Goal: Task Accomplishment & Management: Manage account settings

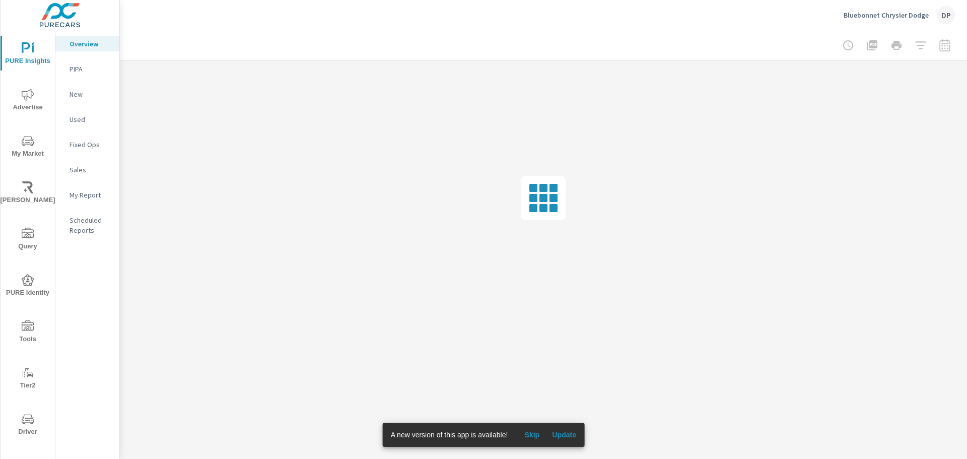
click at [92, 192] on p "My Report" at bounding box center [90, 195] width 42 height 10
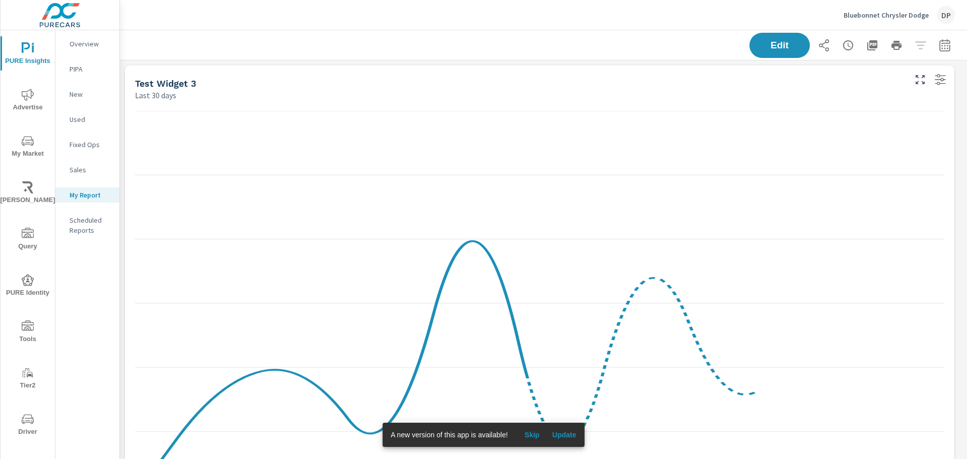
scroll to position [947, 855]
click at [564, 433] on span "Update" at bounding box center [564, 434] width 24 height 9
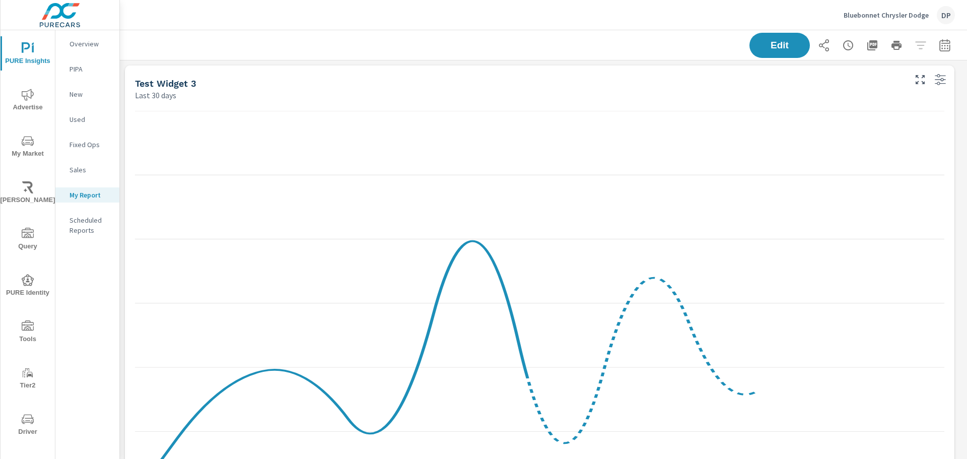
scroll to position [99, 0]
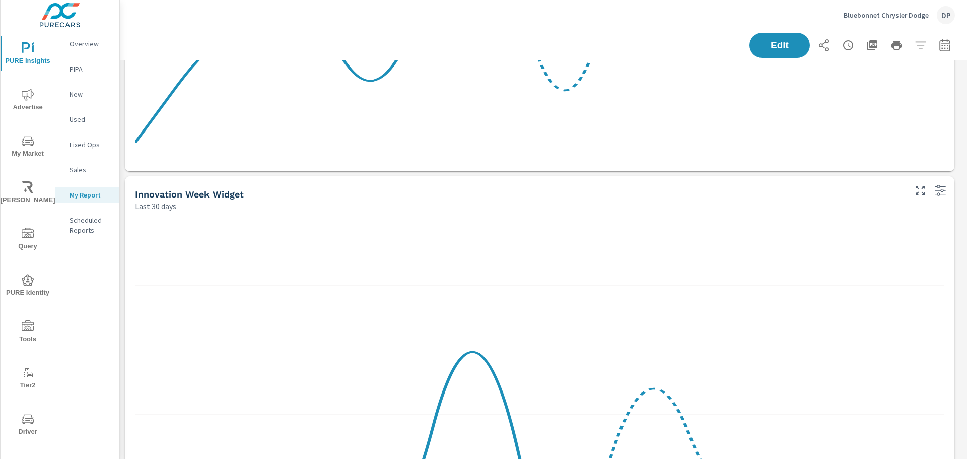
scroll to position [533, 0]
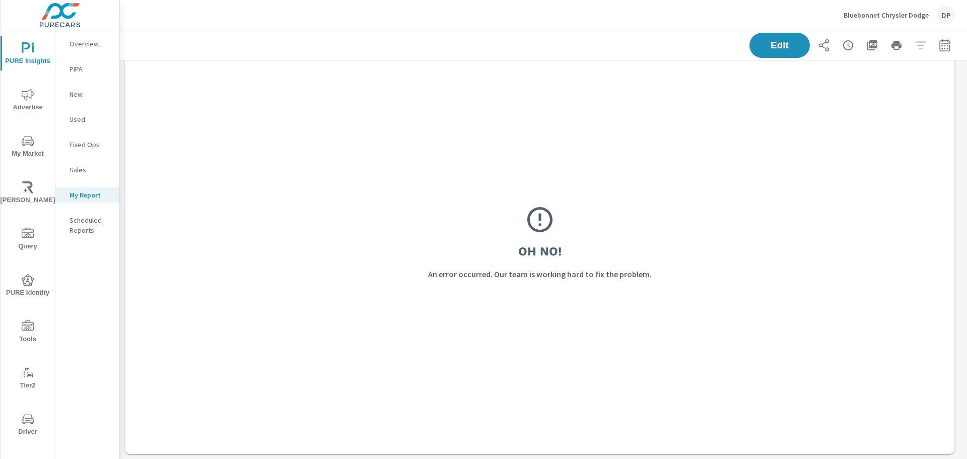
click at [79, 231] on p "Scheduled Reports" at bounding box center [90, 225] width 42 height 20
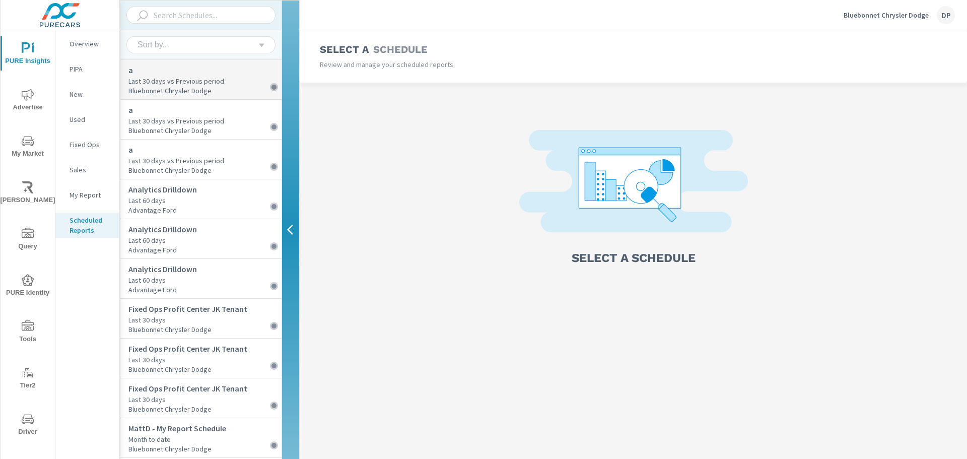
click at [216, 81] on p "Last 30 days vs Previous period" at bounding box center [204, 81] width 153 height 10
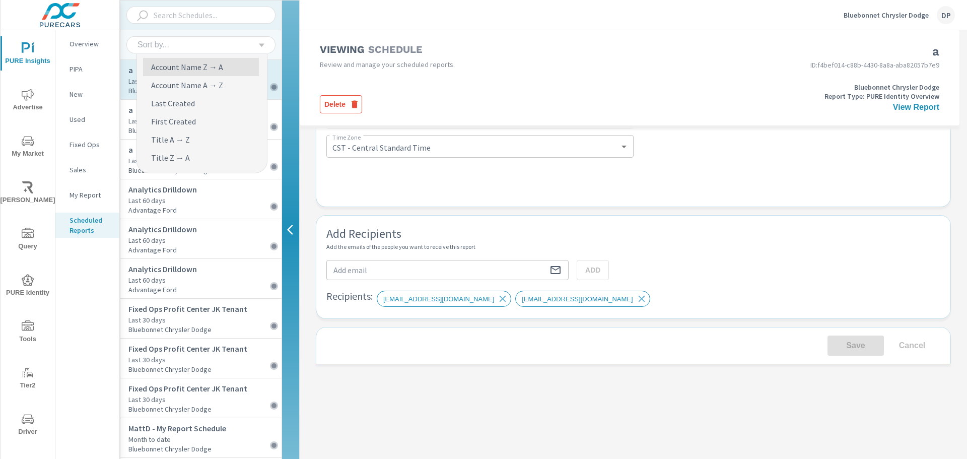
click at [208, 41] on div "Sort by..." at bounding box center [196, 44] width 121 height 9
click at [200, 103] on li "Last Created" at bounding box center [201, 103] width 116 height 18
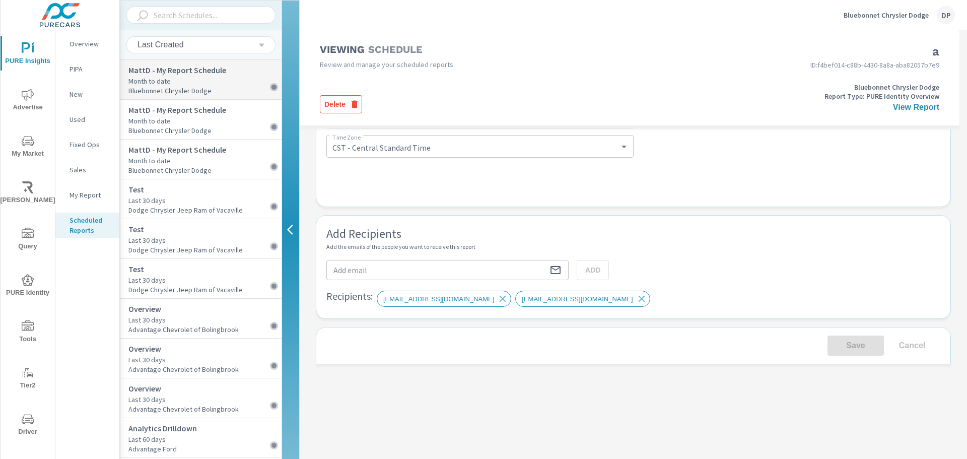
click at [247, 92] on p "Bluebonnet Chrysler Dodge" at bounding box center [204, 90] width 153 height 9
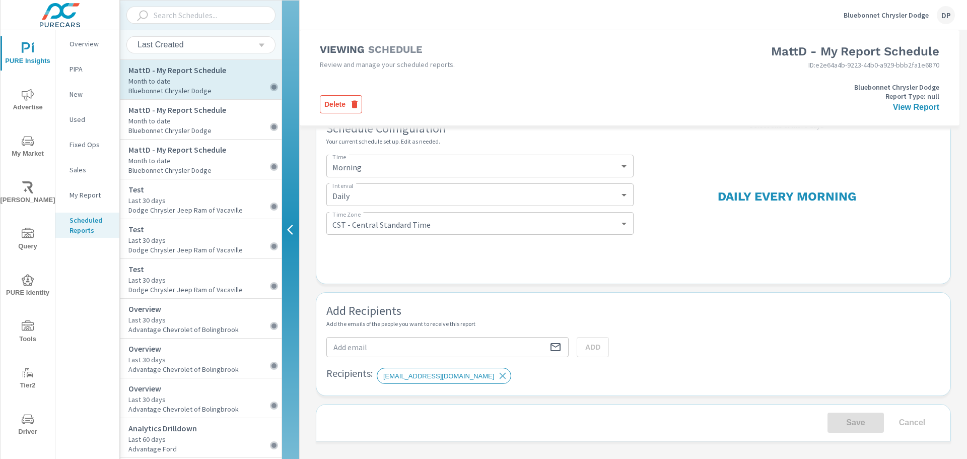
scroll to position [229, 0]
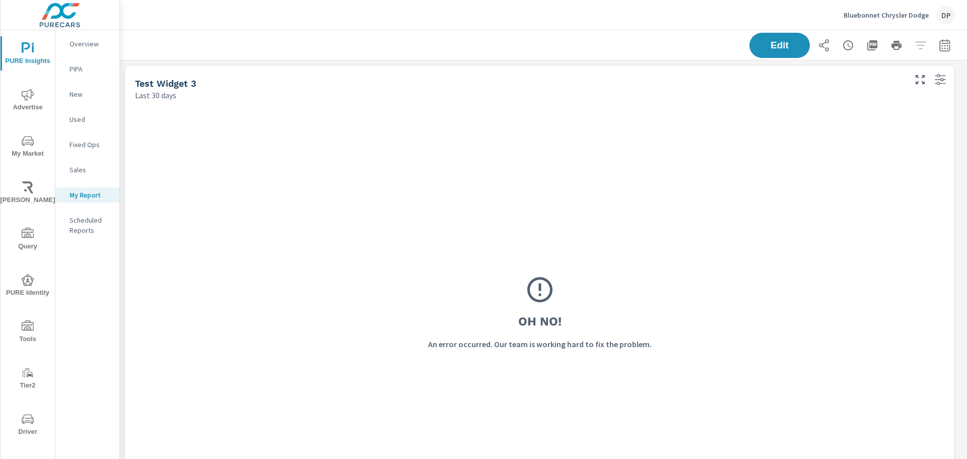
scroll to position [947, 855]
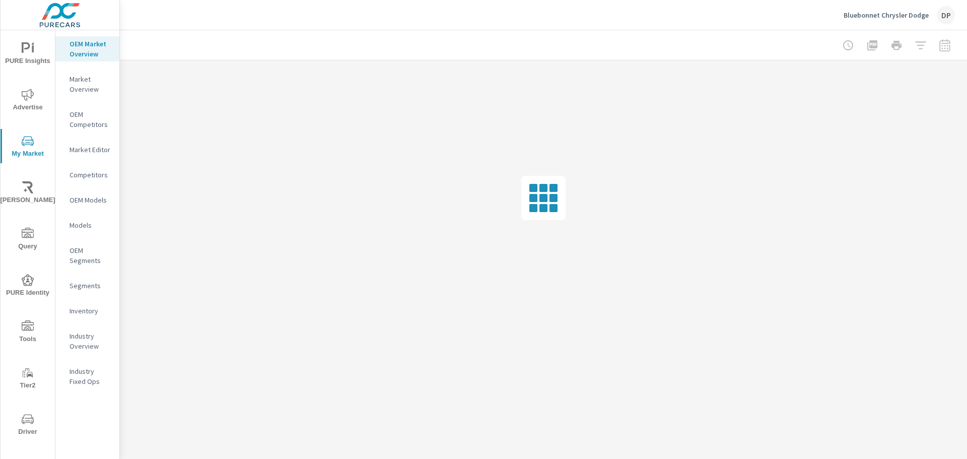
click at [26, 40] on button "PURE Insights" at bounding box center [28, 53] width 54 height 34
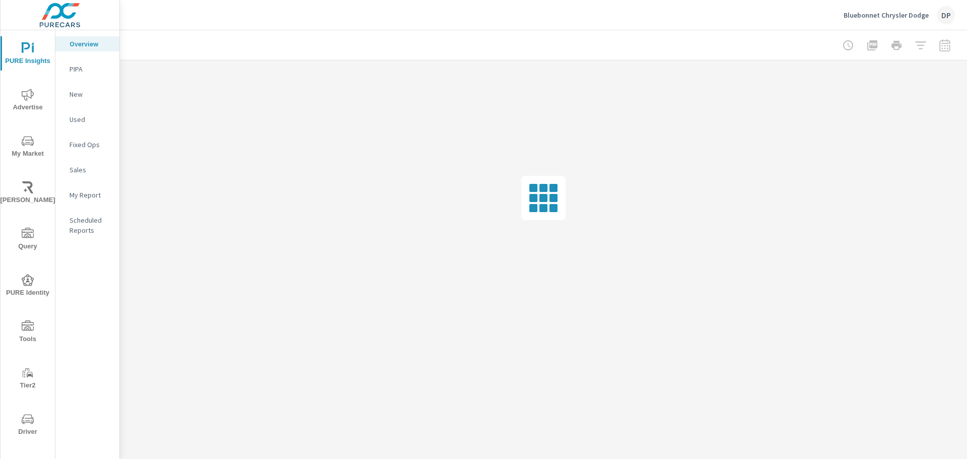
click at [93, 231] on p "Scheduled Reports" at bounding box center [90, 225] width 42 height 20
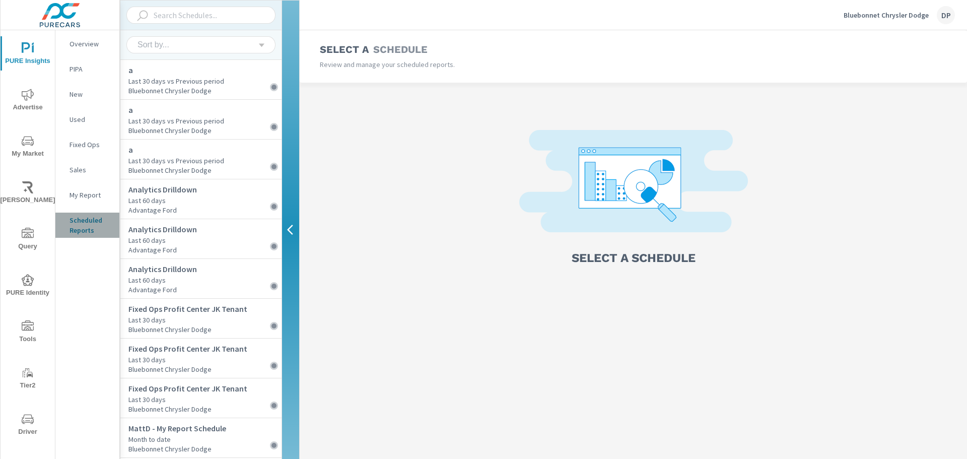
click at [78, 220] on p "Scheduled Reports" at bounding box center [90, 225] width 42 height 20
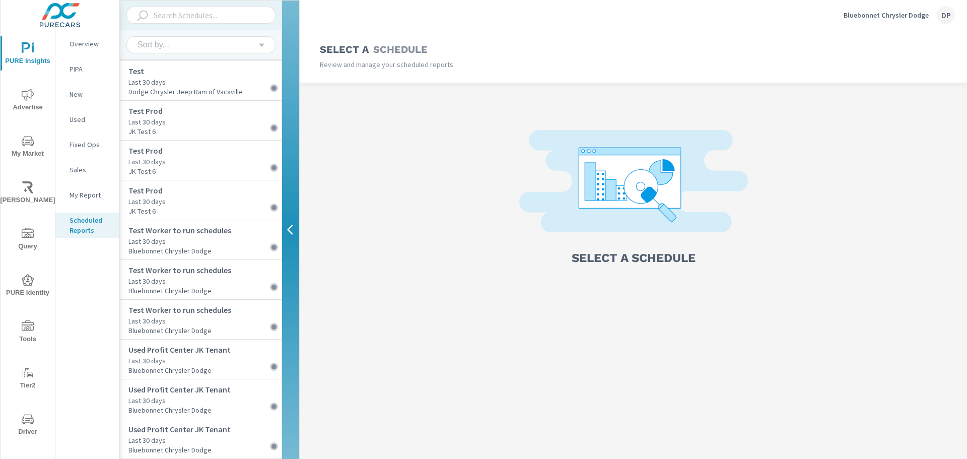
scroll to position [288, 0]
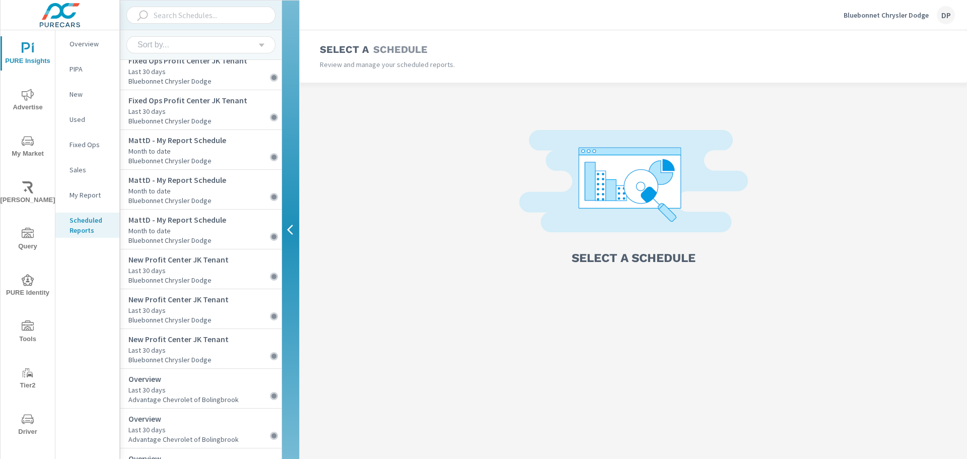
click at [173, 24] on input "text" at bounding box center [204, 16] width 109 height 18
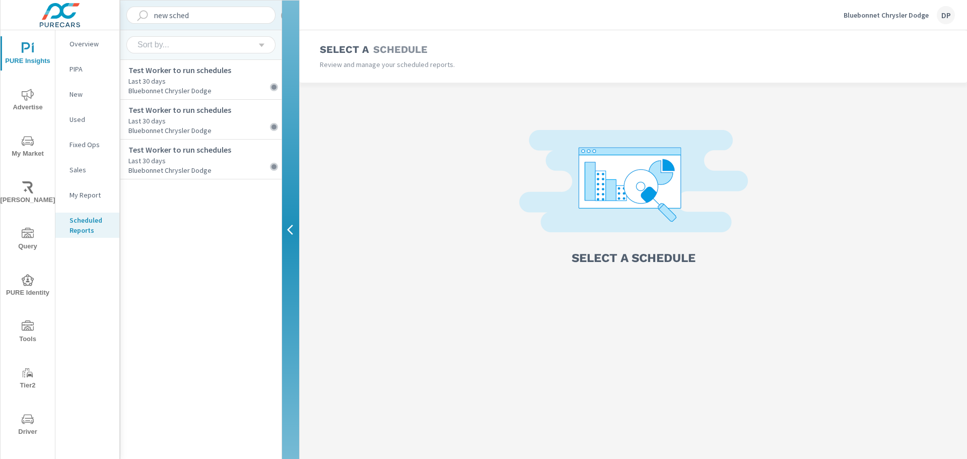
type input "new sched"
click at [914, 30] on div "Select a Schedule Review and manage your scheduled reports." at bounding box center [633, 56] width 667 height 52
click at [915, 21] on div "Bluebonnet Chrysler Dodge DP" at bounding box center [898, 15] width 111 height 18
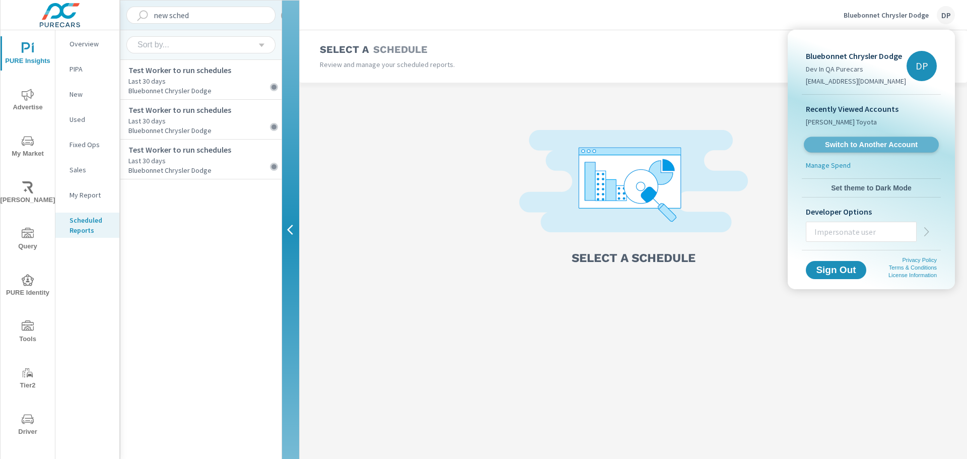
click at [859, 144] on span "Switch to Another Account" at bounding box center [870, 145] width 123 height 10
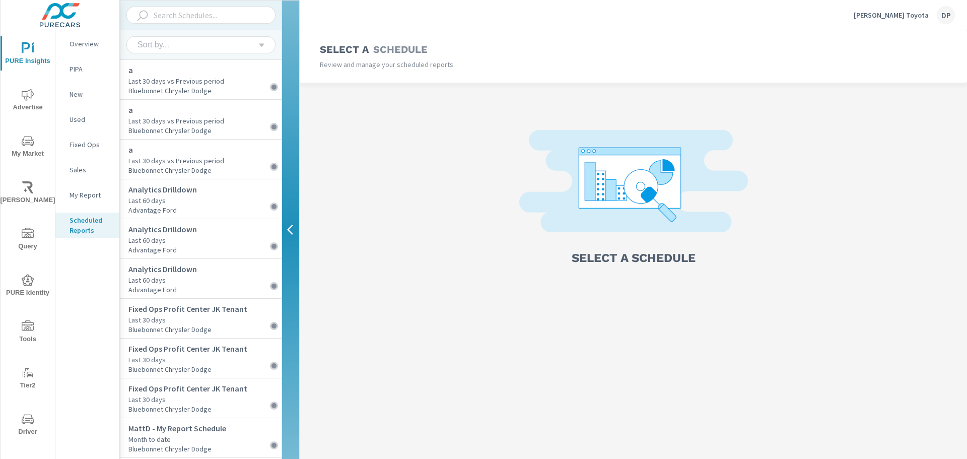
click at [210, 18] on input "text" at bounding box center [204, 16] width 109 height 18
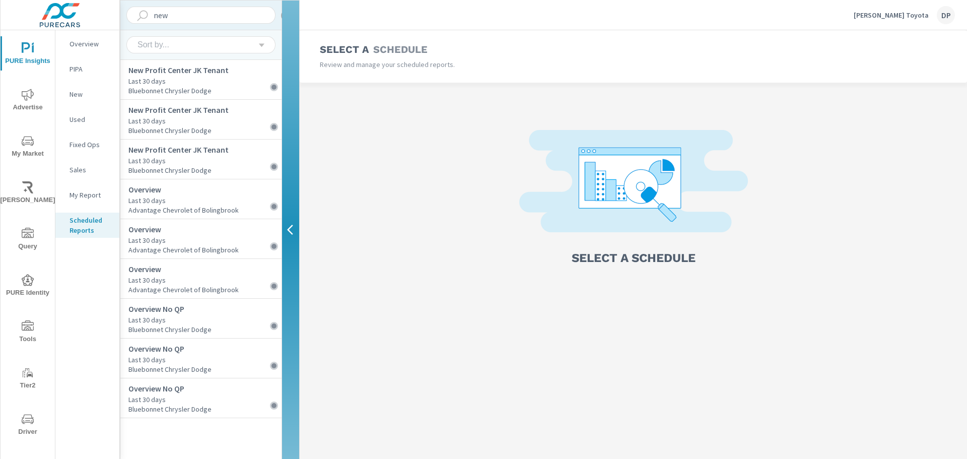
type input "new"
click at [25, 324] on icon "nav menu" at bounding box center [28, 325] width 12 height 10
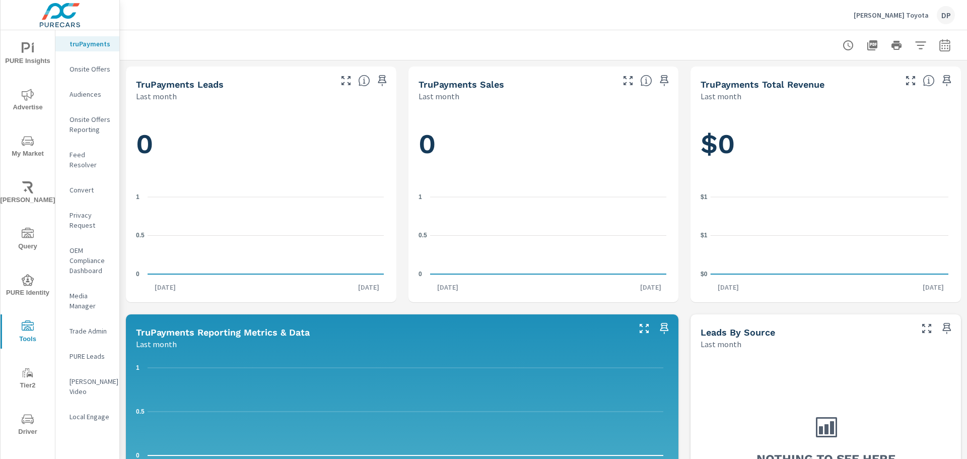
click at [32, 230] on span "Query" at bounding box center [28, 240] width 48 height 25
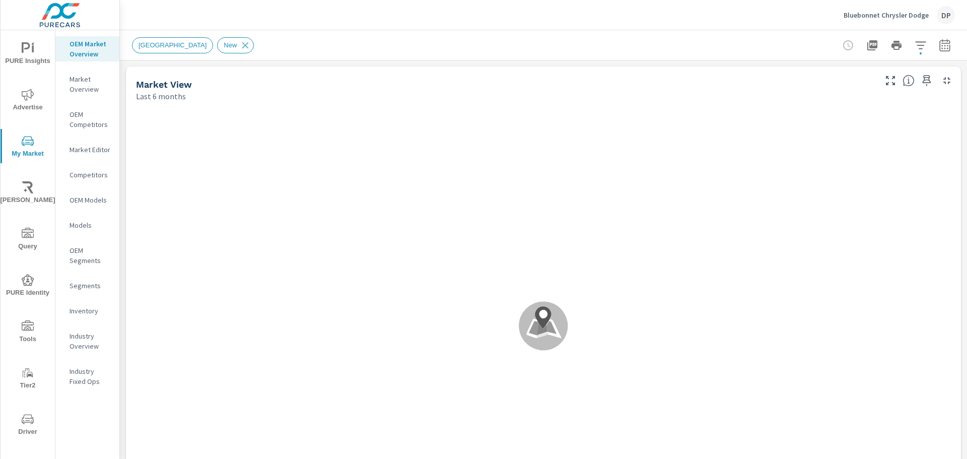
click at [35, 53] on span "PURE Insights" at bounding box center [28, 54] width 48 height 25
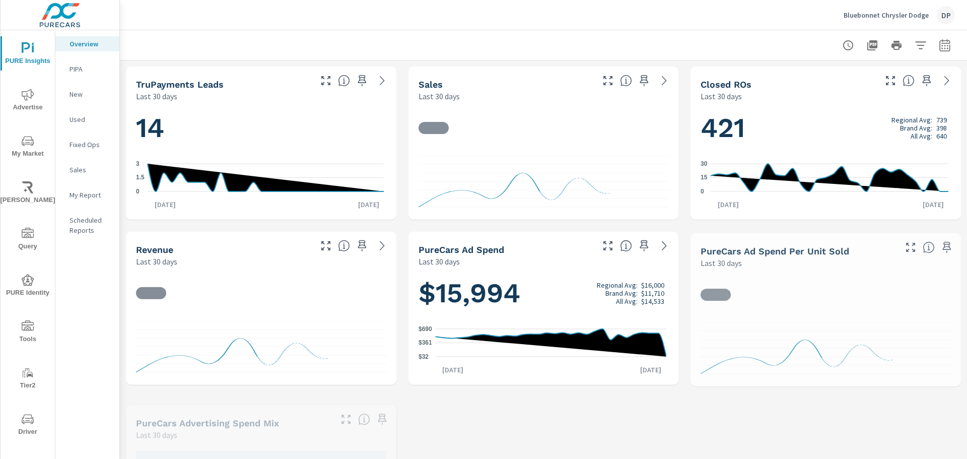
click at [83, 223] on p "Scheduled Reports" at bounding box center [90, 225] width 42 height 20
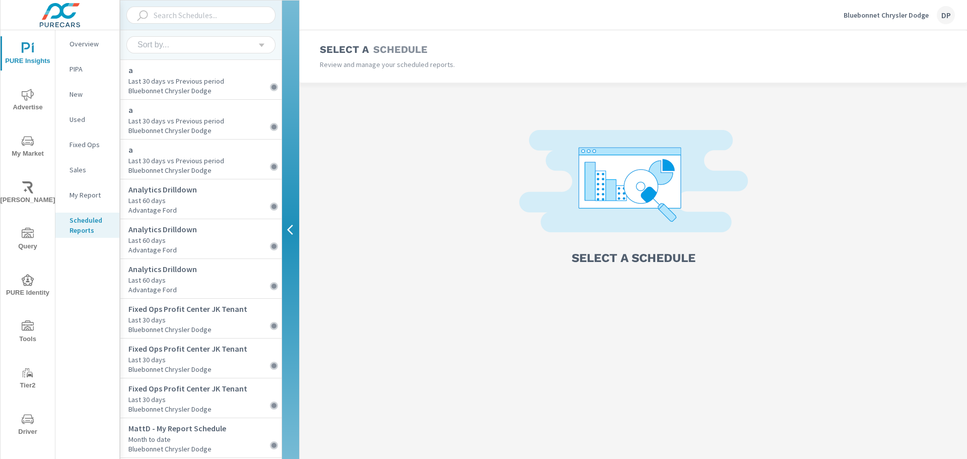
click at [255, 47] on div "Sort by..." at bounding box center [196, 44] width 121 height 9
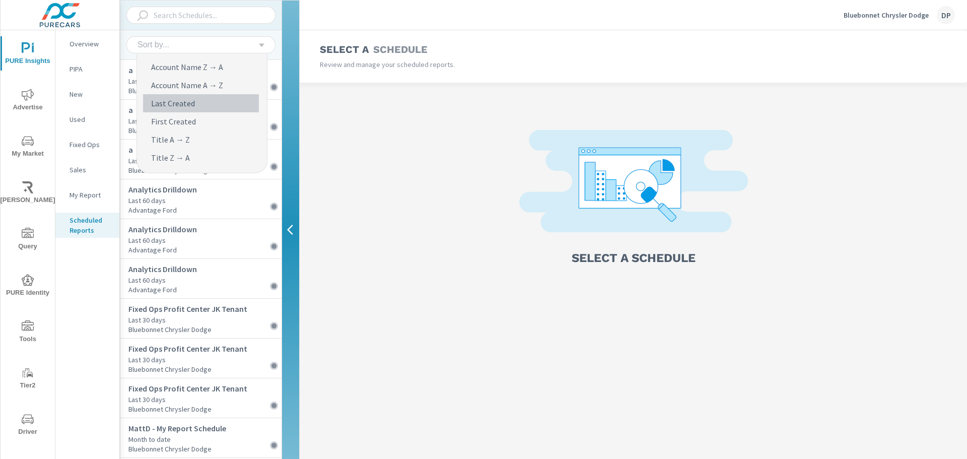
click at [194, 110] on li "Last Created" at bounding box center [201, 103] width 116 height 18
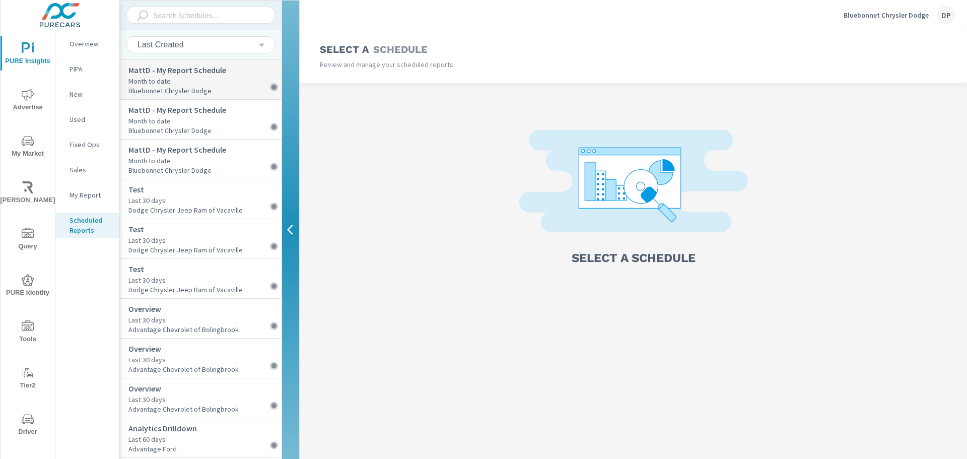
click at [220, 90] on p "Bluebonnet Chrysler Dodge" at bounding box center [204, 90] width 153 height 9
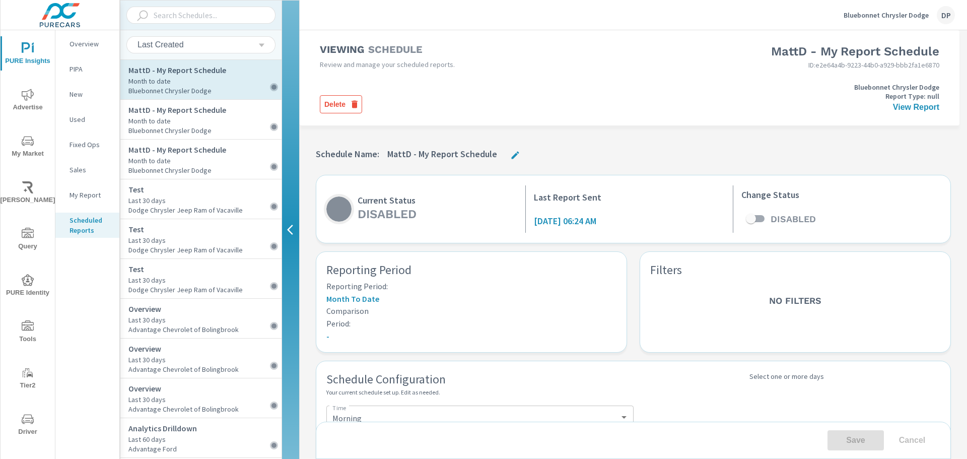
click at [86, 203] on nav "Overview PIPA New Used Fixed Ops Sales My Report Scheduled Reports" at bounding box center [87, 141] width 64 height 222
click at [83, 192] on p "My Report" at bounding box center [90, 195] width 42 height 10
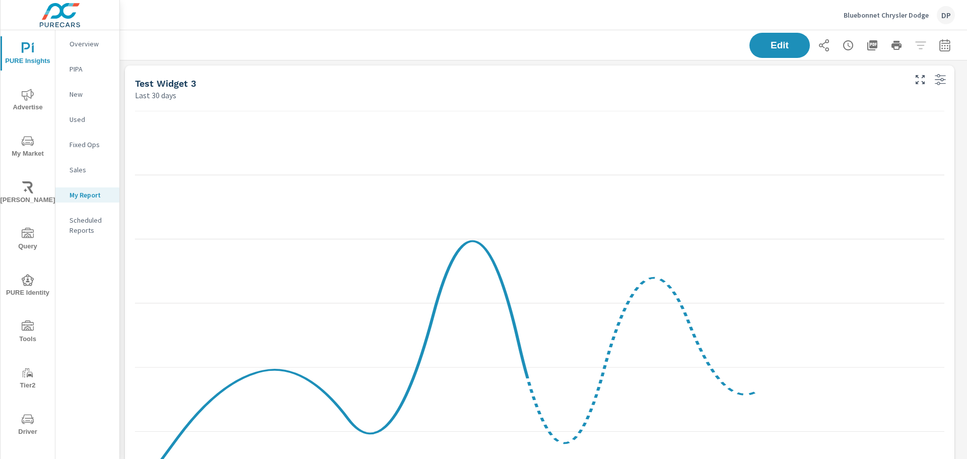
scroll to position [947, 855]
click at [82, 173] on p "Sales" at bounding box center [90, 170] width 42 height 10
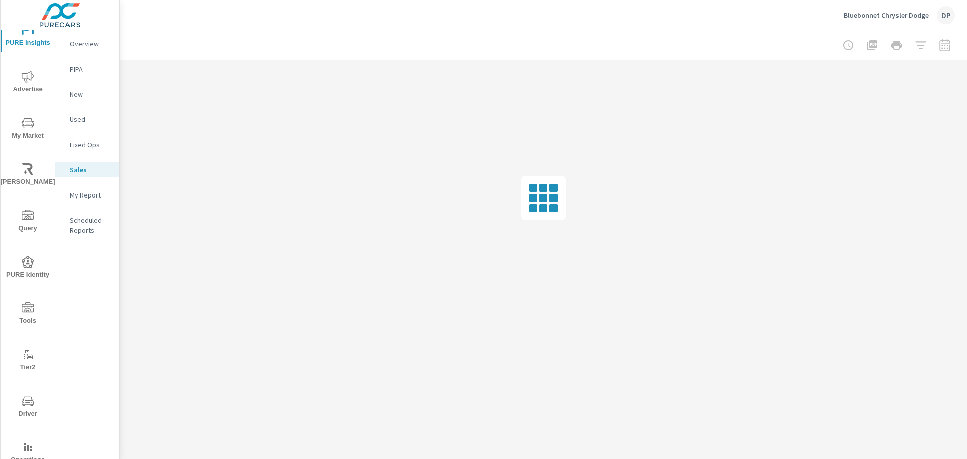
scroll to position [1, 0]
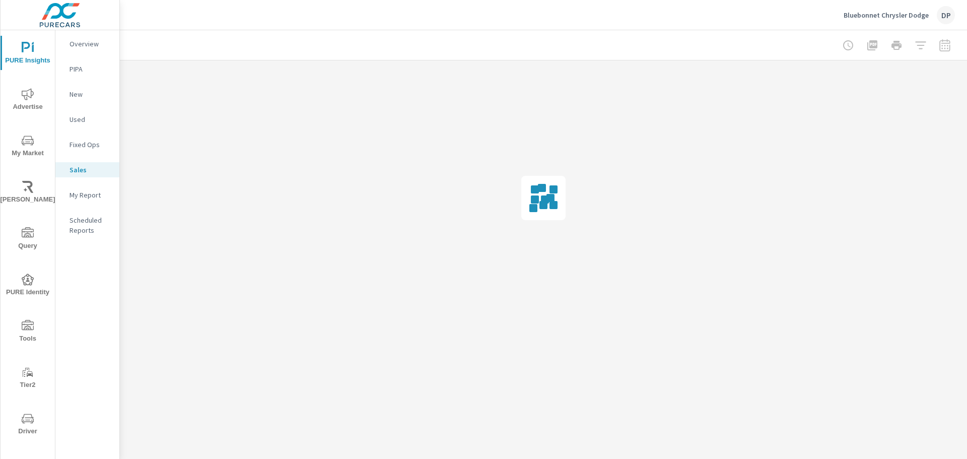
click at [17, 236] on span "Query" at bounding box center [28, 239] width 48 height 25
click at [81, 234] on p "Scheduled Reports" at bounding box center [90, 225] width 42 height 20
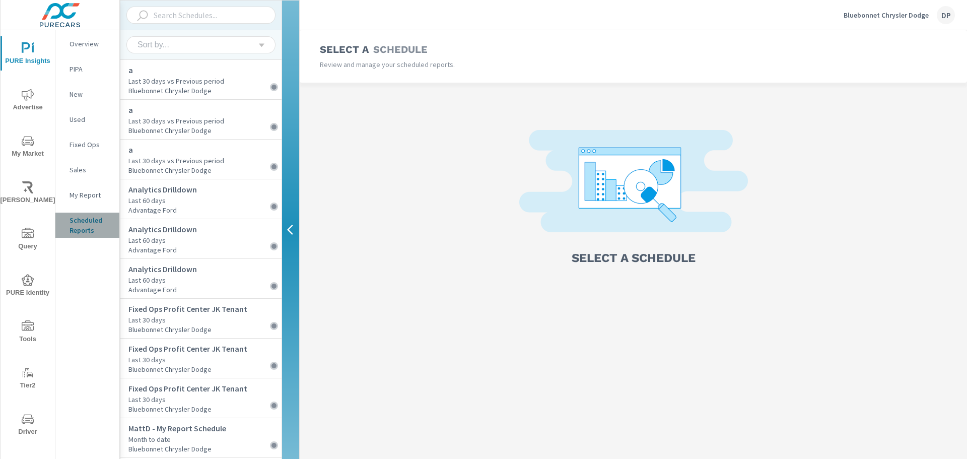
click at [80, 229] on p "Scheduled Reports" at bounding box center [90, 225] width 42 height 20
click at [242, 44] on div "Sort by..." at bounding box center [196, 44] width 121 height 9
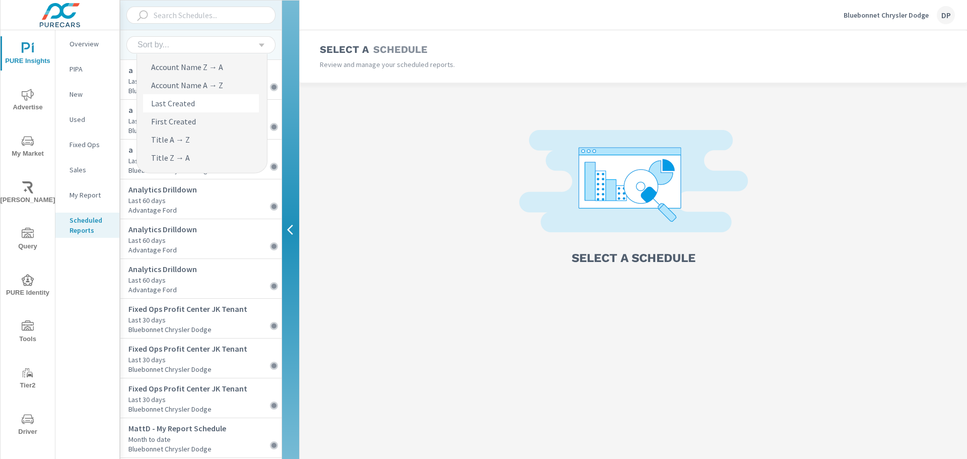
click at [195, 109] on li "Last Created" at bounding box center [201, 103] width 116 height 18
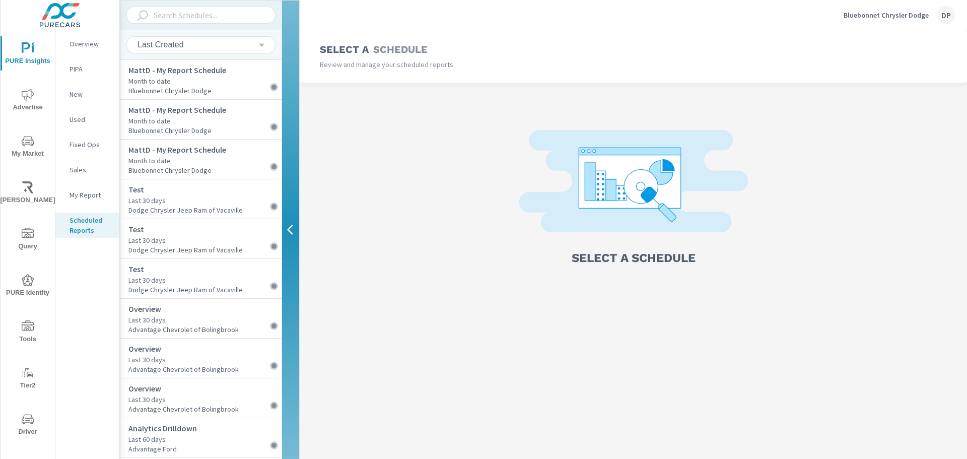
click at [579, 200] on img at bounding box center [633, 186] width 229 height 112
click at [225, 73] on p "MattD - My Report Schedule" at bounding box center [204, 70] width 153 height 12
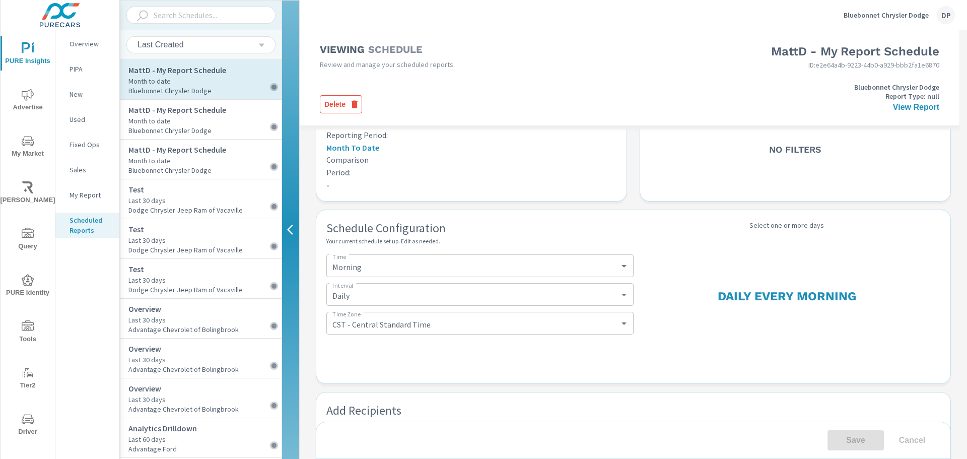
scroll to position [329, 0]
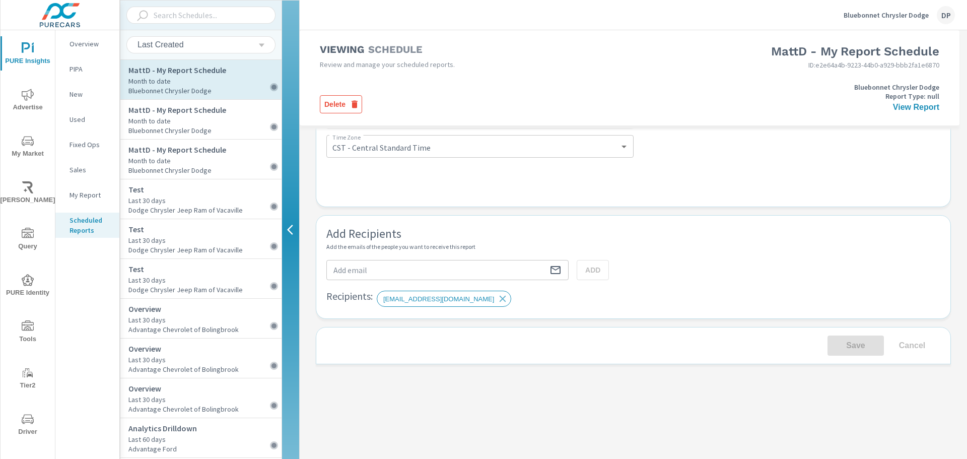
click at [83, 193] on p "My Report" at bounding box center [90, 195] width 42 height 10
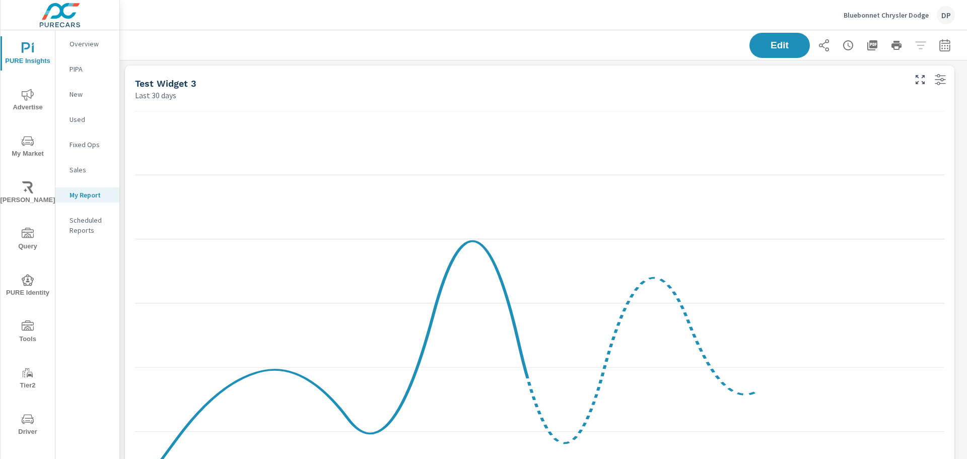
scroll to position [947, 855]
click at [23, 247] on span "Query" at bounding box center [28, 240] width 48 height 25
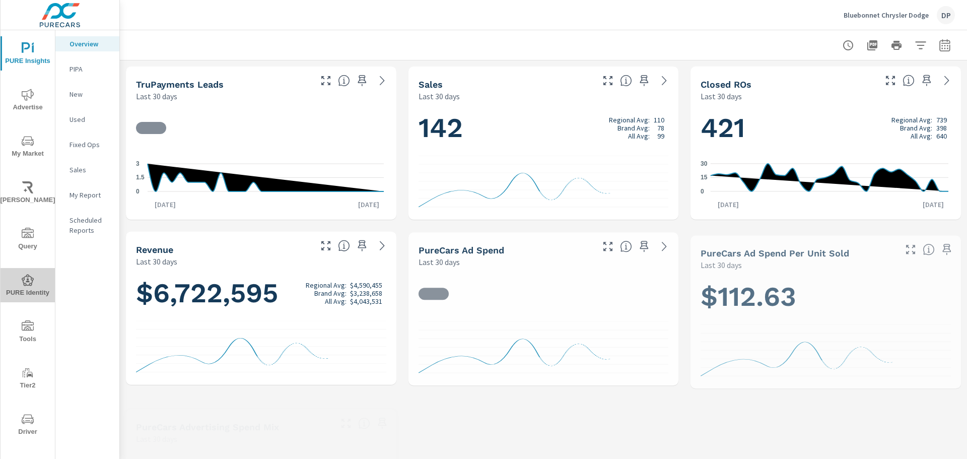
click at [33, 291] on span "PURE Identity" at bounding box center [28, 286] width 48 height 25
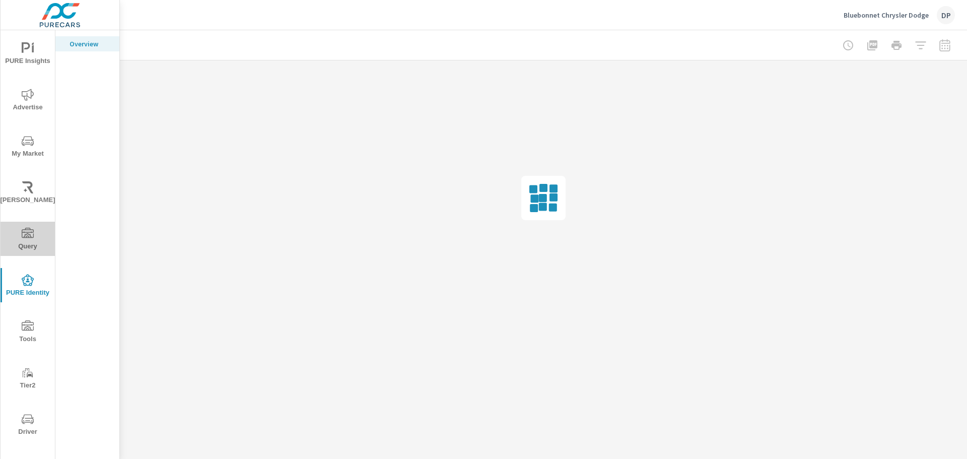
click at [32, 239] on span "Query" at bounding box center [28, 240] width 48 height 25
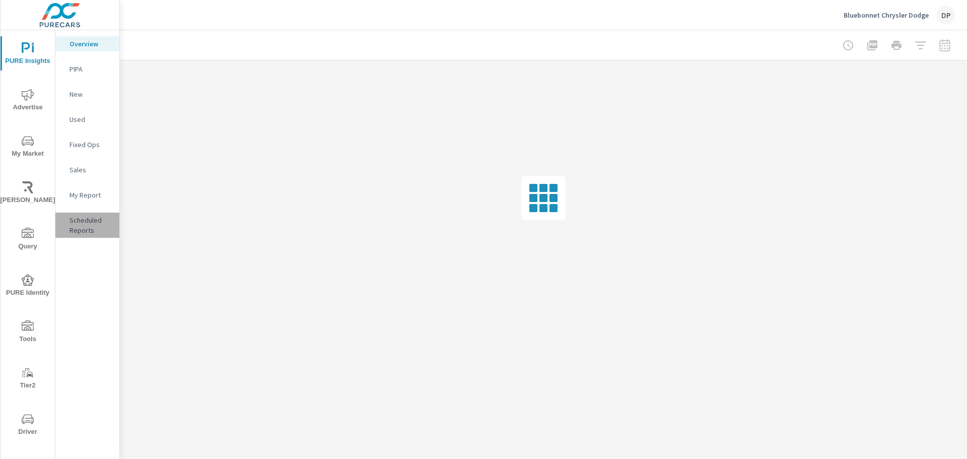
click at [88, 221] on p "Scheduled Reports" at bounding box center [90, 225] width 42 height 20
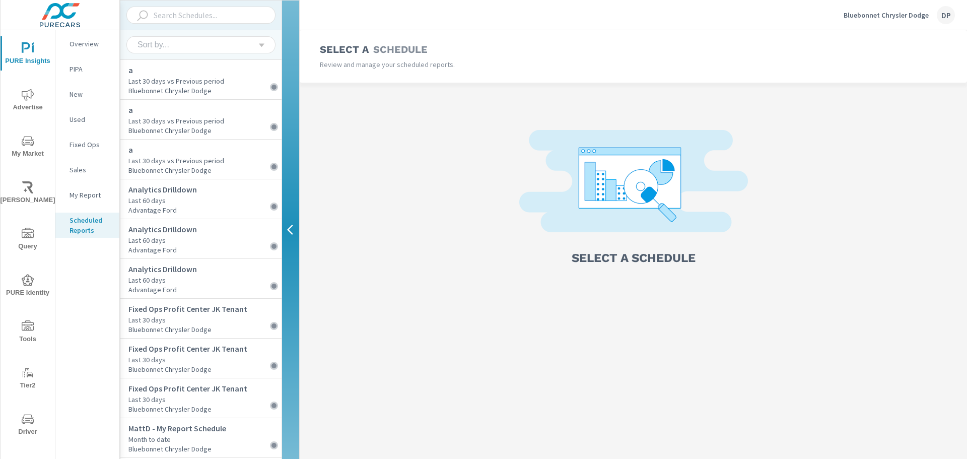
click at [102, 35] on nav "Overview PIPA New Used Fixed Ops Sales My Report Scheduled Reports" at bounding box center [87, 141] width 64 height 222
click at [97, 36] on nav "Overview PIPA New Used Fixed Ops Sales My Report Scheduled Reports" at bounding box center [87, 141] width 64 height 222
click at [88, 43] on p "Overview" at bounding box center [90, 44] width 42 height 10
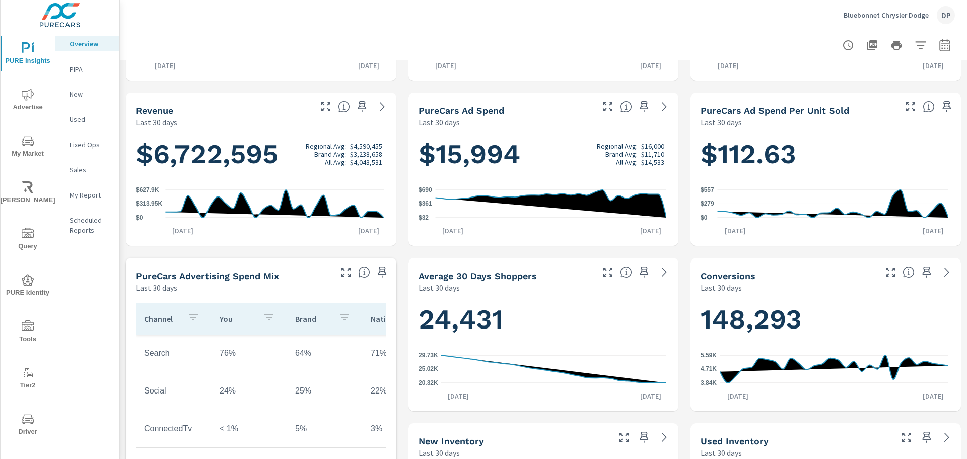
scroll to position [151, 0]
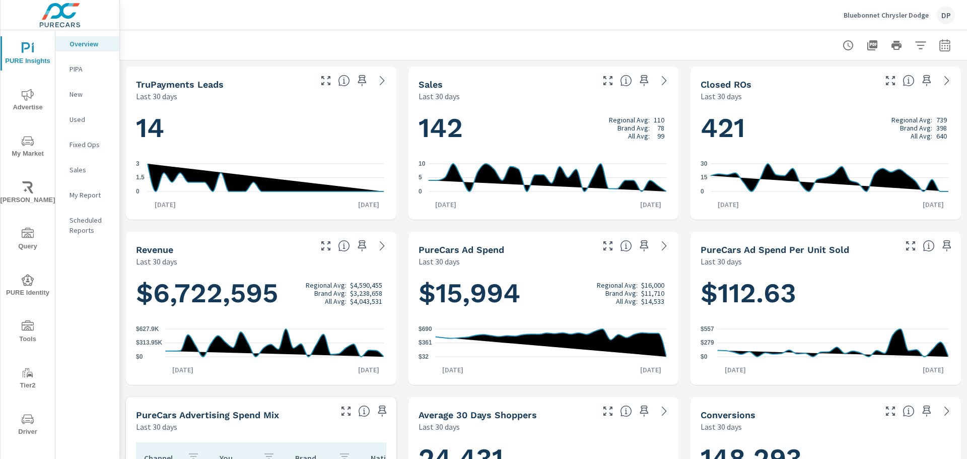
click at [842, 43] on icon "button" at bounding box center [848, 45] width 12 height 12
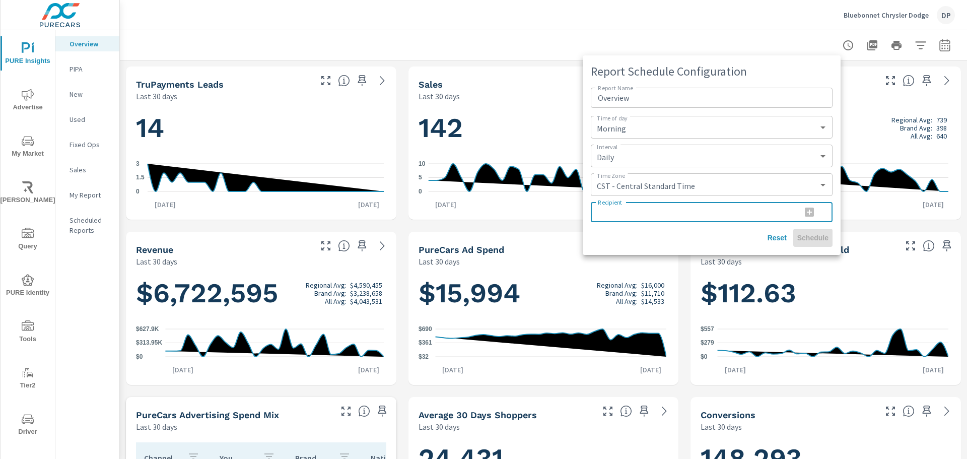
click at [671, 219] on input "Recipient" at bounding box center [692, 212] width 202 height 20
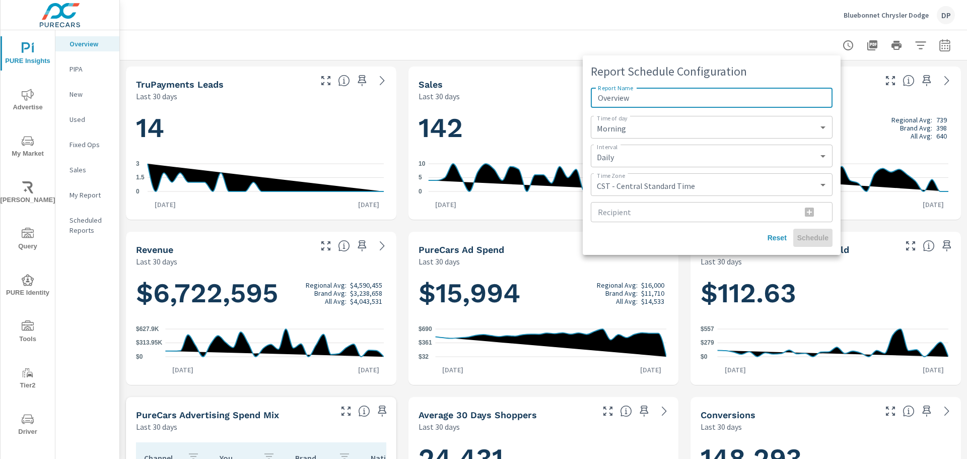
click at [674, 90] on input "Overview" at bounding box center [712, 98] width 242 height 20
click at [775, 235] on span "Reset" at bounding box center [777, 237] width 24 height 9
click at [611, 37] on div at bounding box center [483, 229] width 967 height 459
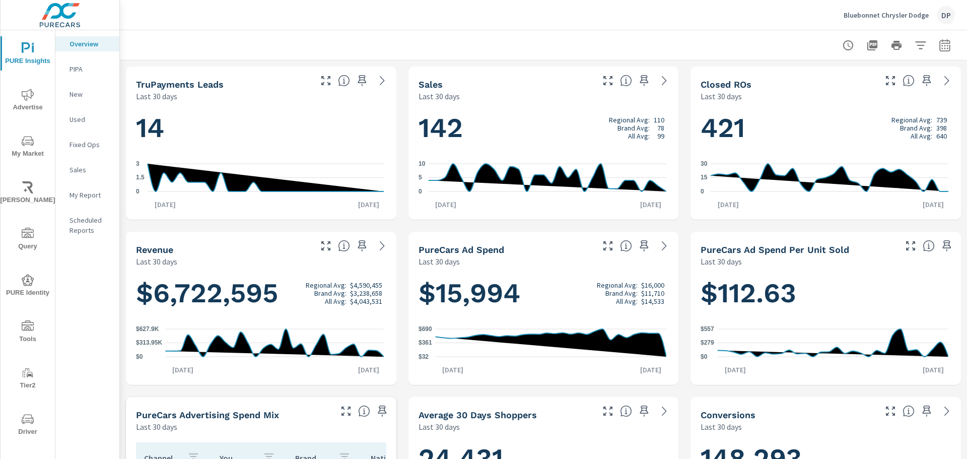
click at [22, 237] on icon "nav menu" at bounding box center [28, 234] width 12 height 12
